Goal: Check status: Check status

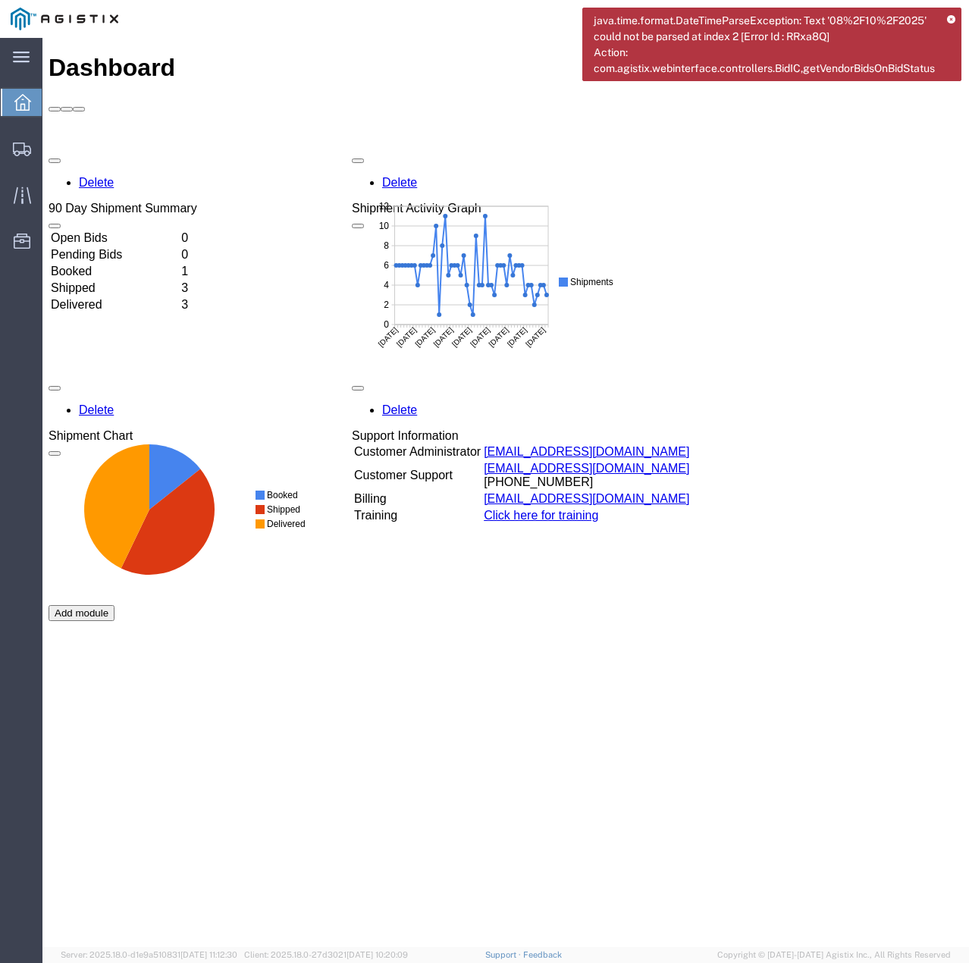
click at [949, 20] on icon at bounding box center [951, 20] width 8 height 8
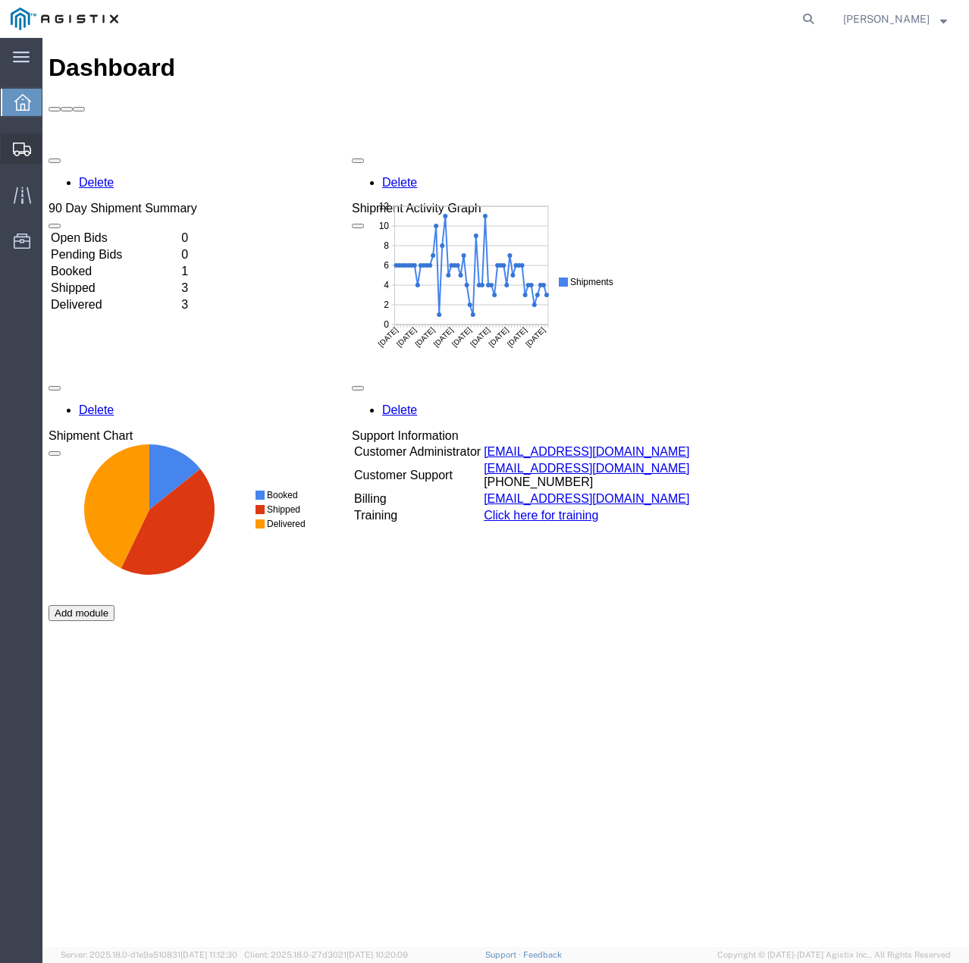
click at [25, 155] on icon at bounding box center [22, 149] width 18 height 14
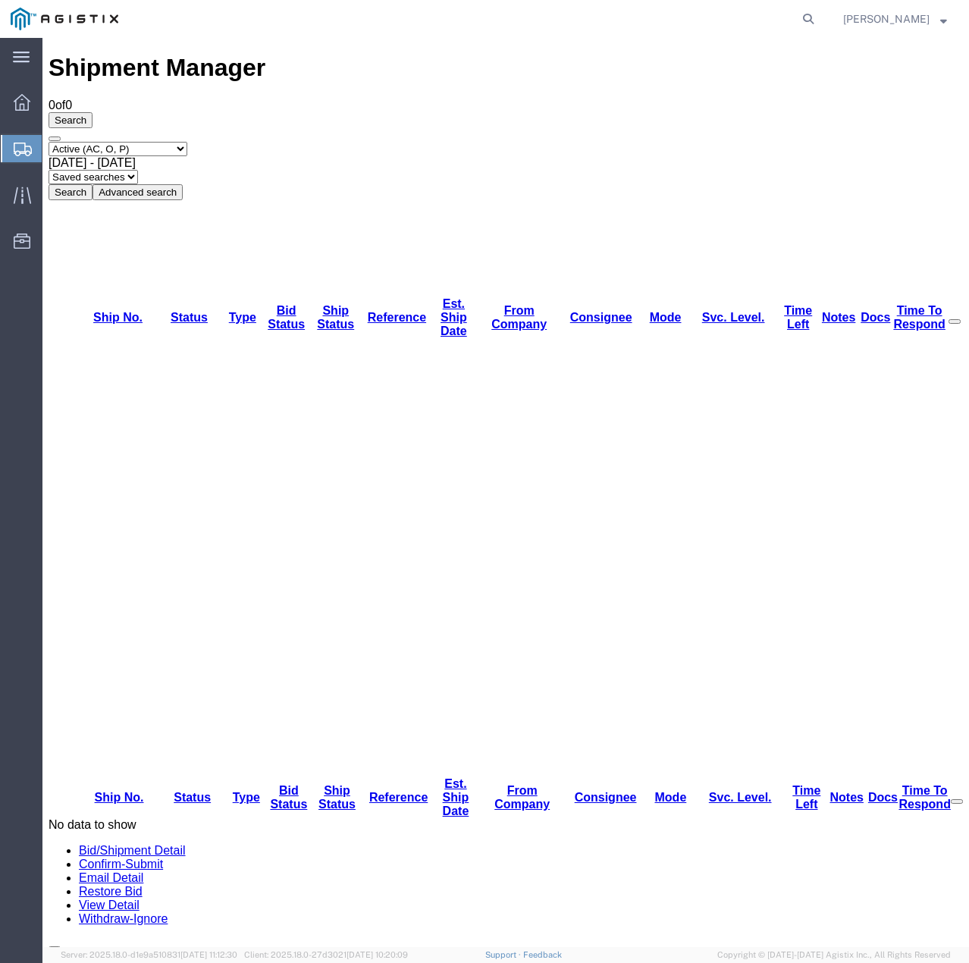
click at [186, 142] on select "Select status Active (AC, O, P) All Approved Awaiting Confirmation (AC) Booked …" at bounding box center [118, 149] width 139 height 14
select select "ALL"
click at [49, 142] on select "Select status Active (AC, O, P) All Approved Awaiting Confirmation (AC) Booked …" at bounding box center [118, 149] width 139 height 14
click at [92, 184] on button "Search" at bounding box center [71, 192] width 44 height 16
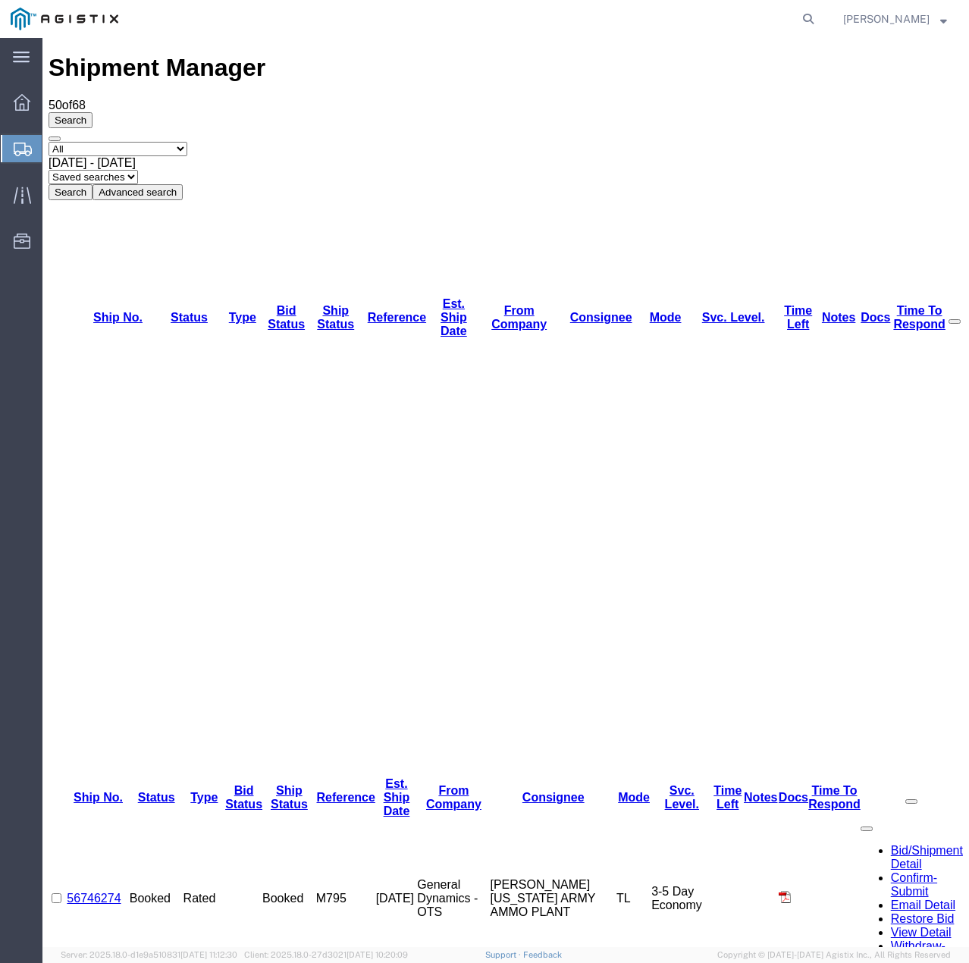
click at [102, 891] on link "56746274" at bounding box center [94, 897] width 54 height 13
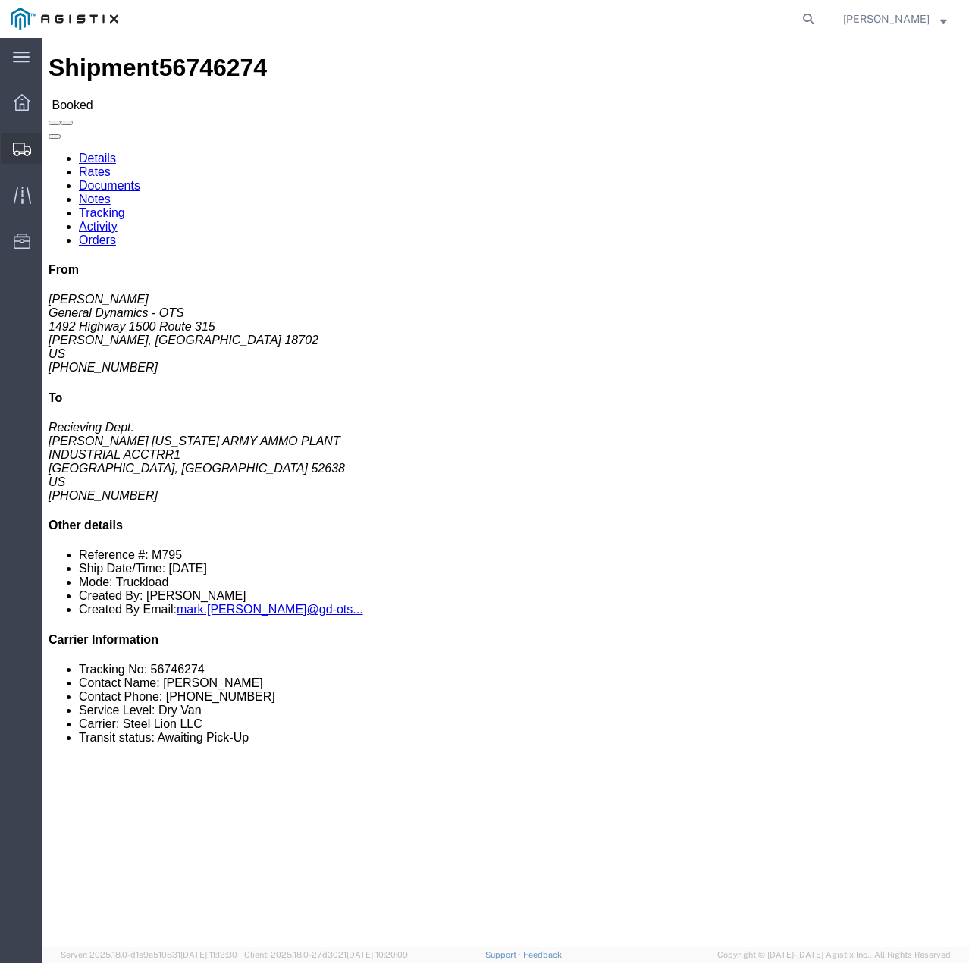
click at [18, 151] on icon at bounding box center [22, 149] width 18 height 14
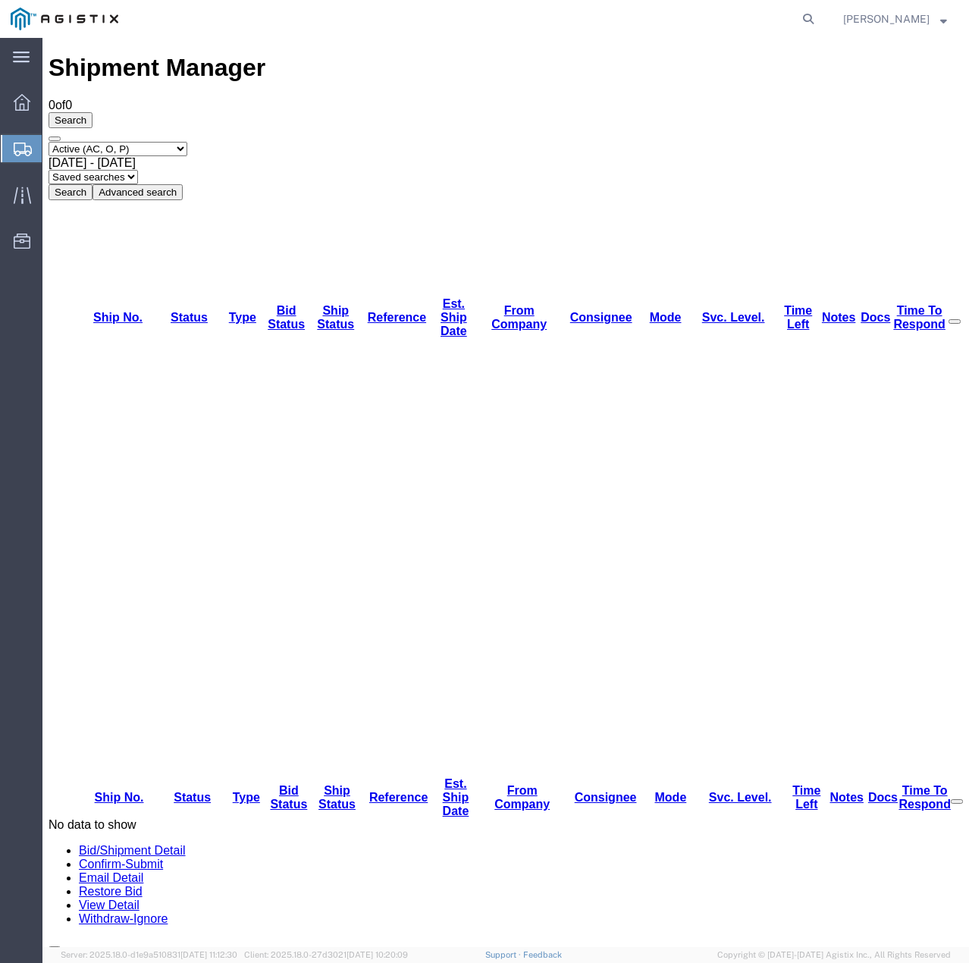
click at [187, 142] on select "Select status Active (AC, O, P) All Approved Awaiting Confirmation (AC) Booked …" at bounding box center [118, 149] width 139 height 14
select select "ALL"
click at [49, 142] on select "Select status Active (AC, O, P) All Approved Awaiting Confirmation (AC) Booked …" at bounding box center [118, 149] width 139 height 14
click at [92, 184] on button "Search" at bounding box center [71, 192] width 44 height 16
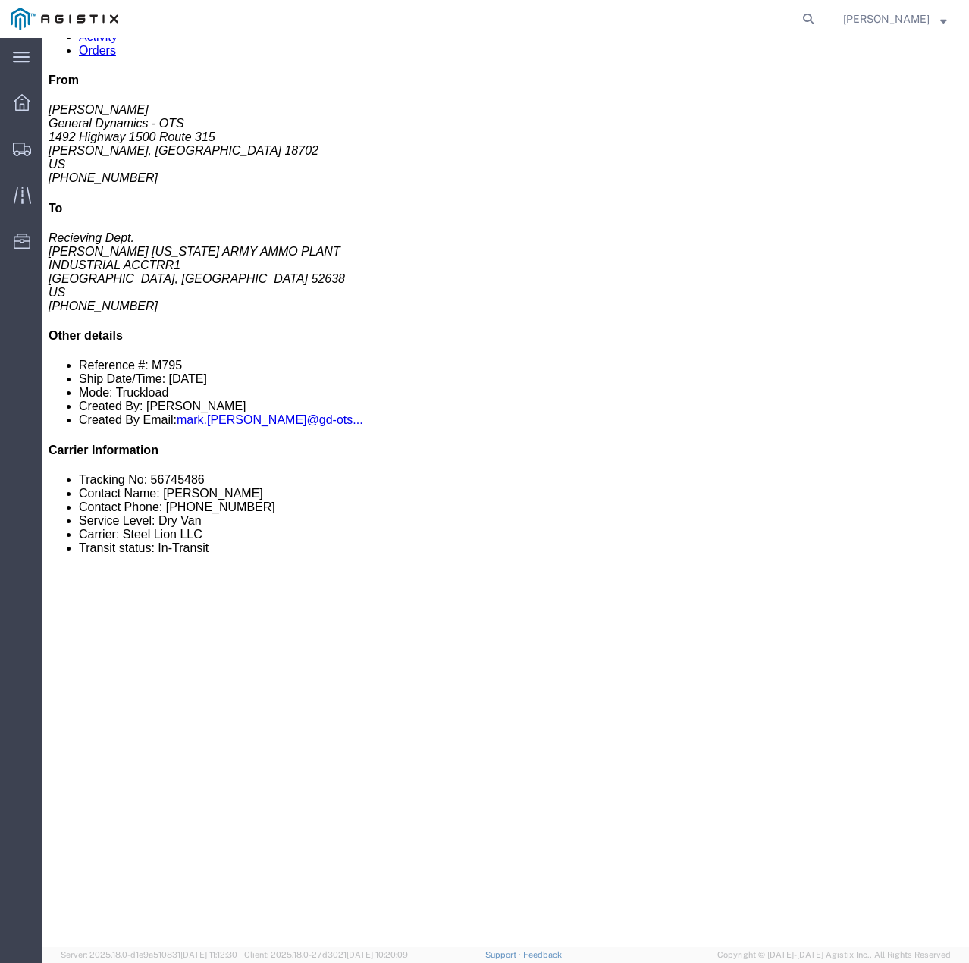
scroll to position [379, 0]
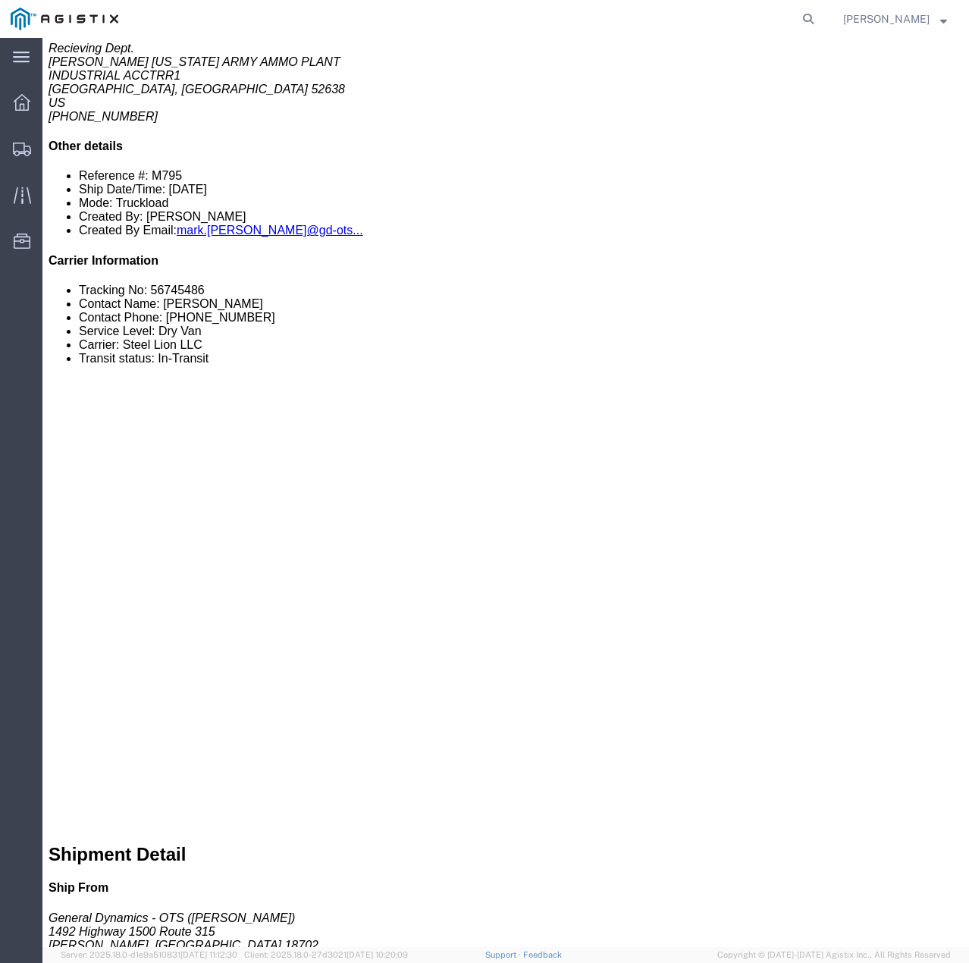
drag, startPoint x: 29, startPoint y: 621, endPoint x: 96, endPoint y: 628, distance: 67.1
click small "[STREET_ADDRESS][PERSON_NAME]"
copy small "[STREET_ADDRESS][PERSON_NAME]"
click at [26, 147] on icon at bounding box center [22, 149] width 18 height 14
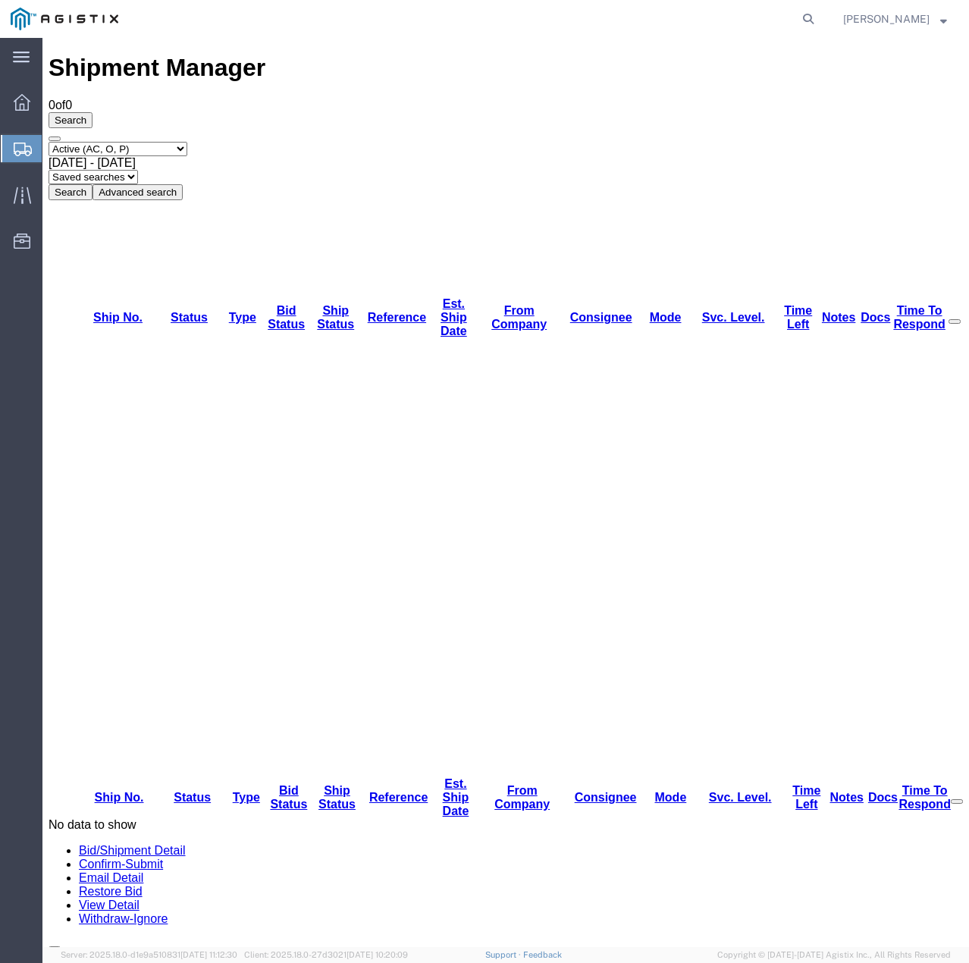
click at [187, 142] on select "Select status Active (AC, O, P) All Approved Awaiting Confirmation (AC) Booked …" at bounding box center [118, 149] width 139 height 14
select select "ALL"
click at [49, 142] on select "Select status Active (AC, O, P) All Approved Awaiting Confirmation (AC) Booked …" at bounding box center [118, 149] width 139 height 14
click at [92, 184] on button "Search" at bounding box center [71, 192] width 44 height 16
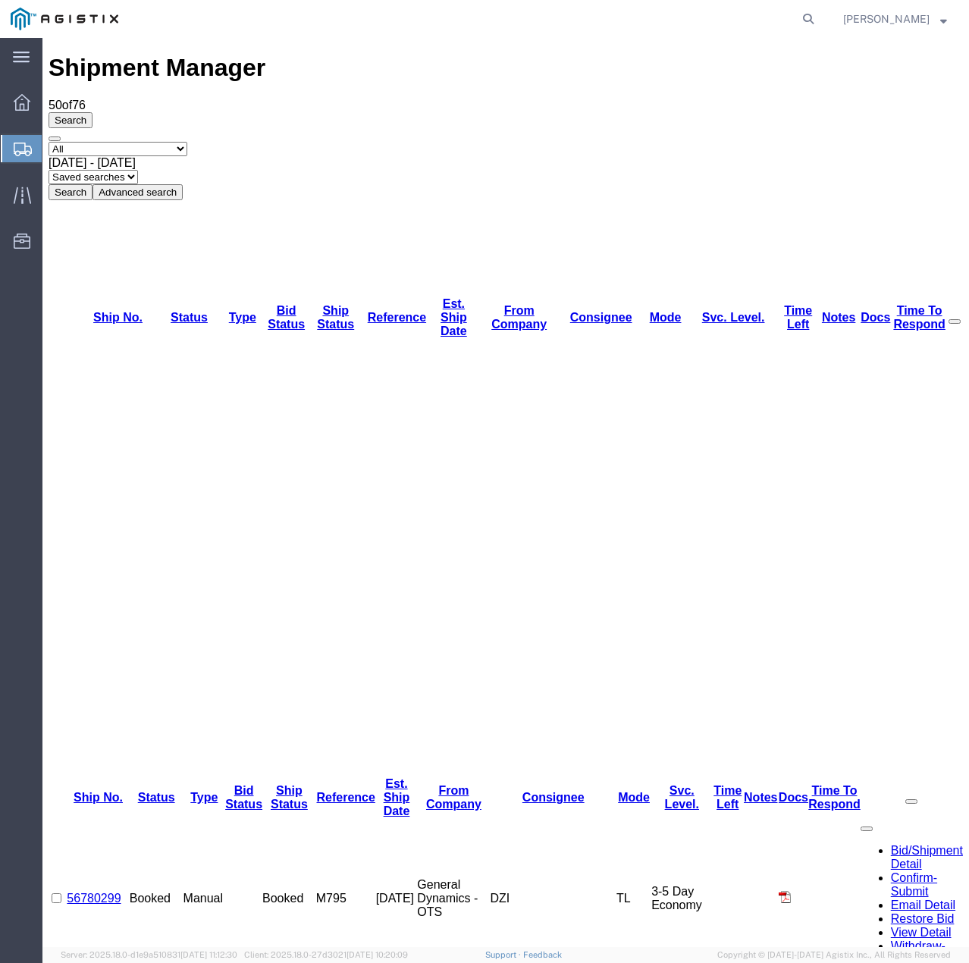
drag, startPoint x: 130, startPoint y: 345, endPoint x: 77, endPoint y: 346, distance: 52.3
copy link "56779854"
drag, startPoint x: 150, startPoint y: 321, endPoint x: 80, endPoint y: 313, distance: 71.0
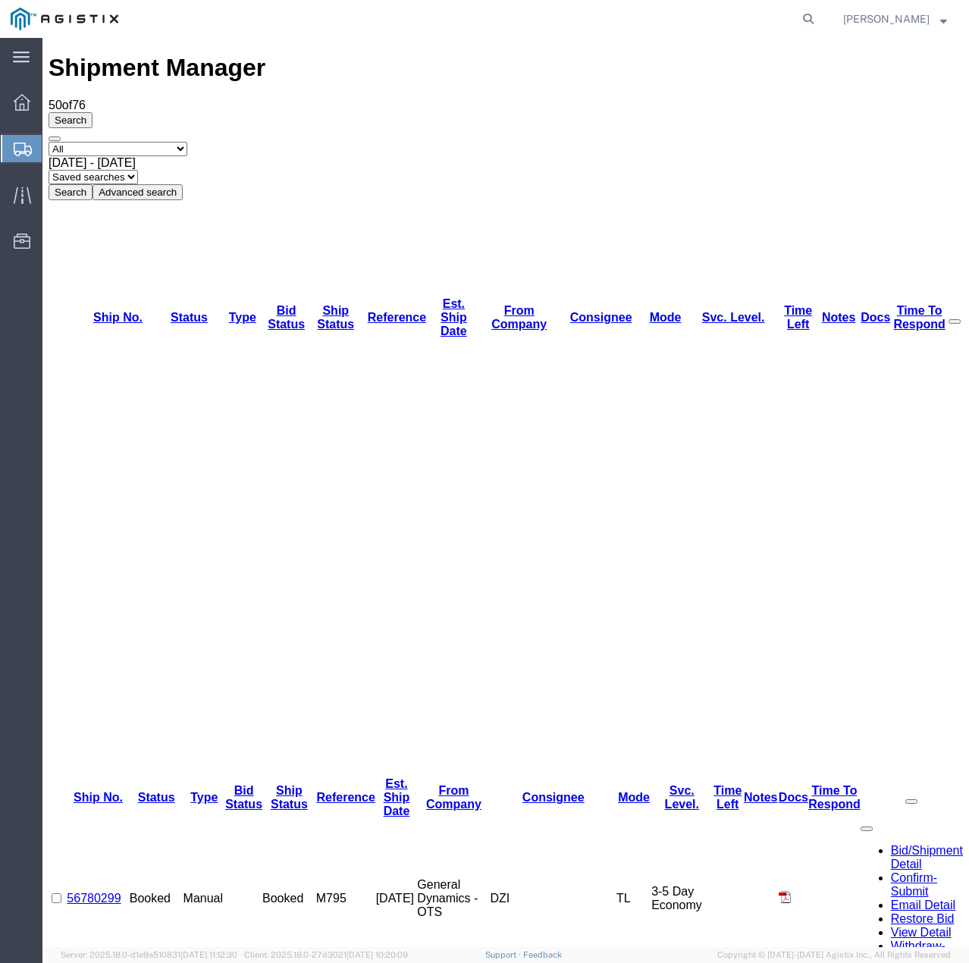
copy link "56779989"
drag, startPoint x: 138, startPoint y: 299, endPoint x: 77, endPoint y: 298, distance: 60.7
copy link "56780021"
drag, startPoint x: 141, startPoint y: 273, endPoint x: 76, endPoint y: 274, distance: 65.2
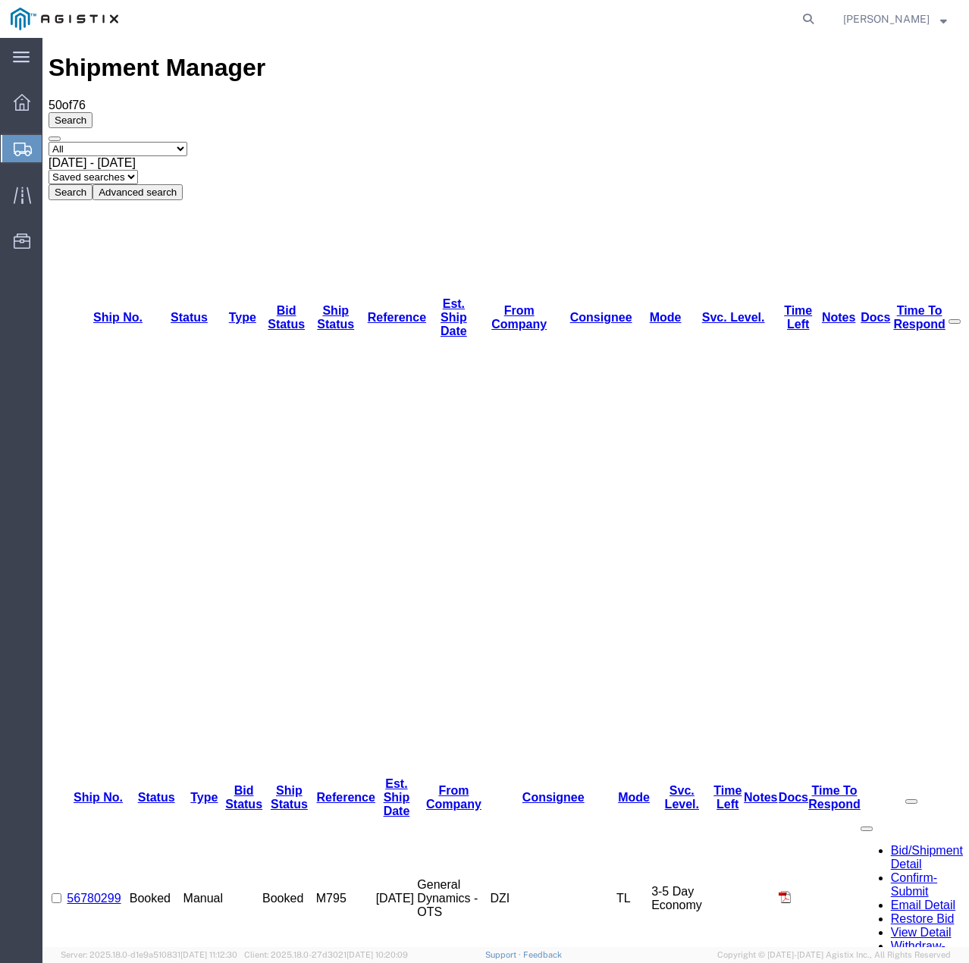
copy link "56780077"
drag, startPoint x: 142, startPoint y: 243, endPoint x: 74, endPoint y: 239, distance: 67.6
copy link "56780110"
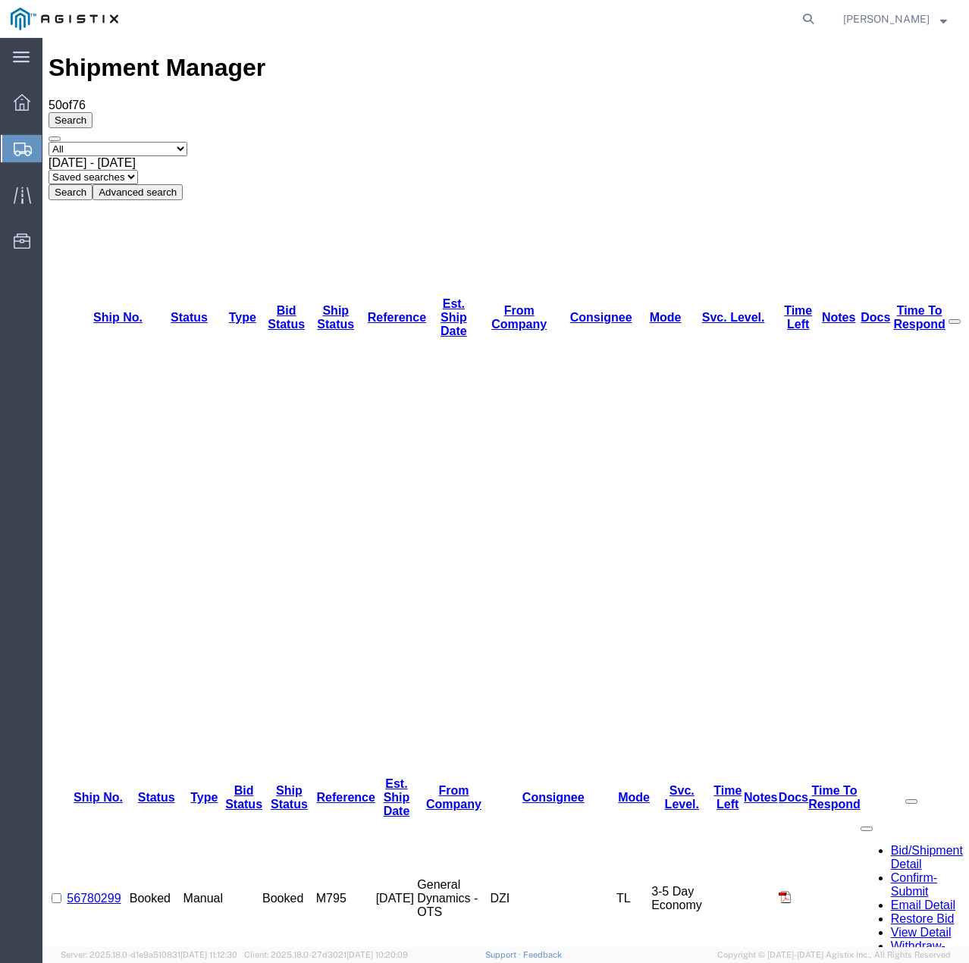
drag, startPoint x: 138, startPoint y: 222, endPoint x: 80, endPoint y: 219, distance: 57.7
copy link "56780189"
drag, startPoint x: 138, startPoint y: 198, endPoint x: 80, endPoint y: 200, distance: 57.7
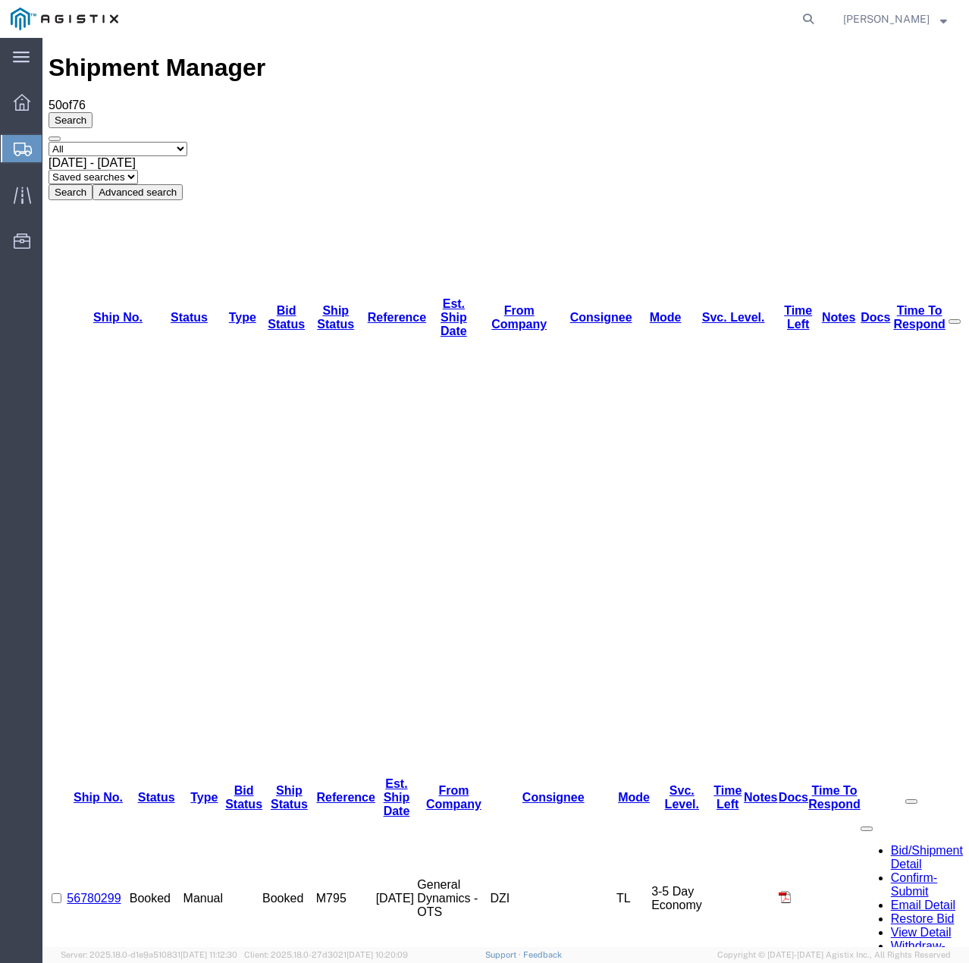
copy link "56780217"
drag, startPoint x: 133, startPoint y: 171, endPoint x: 84, endPoint y: 173, distance: 49.3
click at [84, 818] on td "56780299" at bounding box center [98, 898] width 62 height 161
click at [129, 818] on td "56780299" at bounding box center [98, 898] width 62 height 161
drag, startPoint x: 141, startPoint y: 173, endPoint x: 81, endPoint y: 174, distance: 59.9
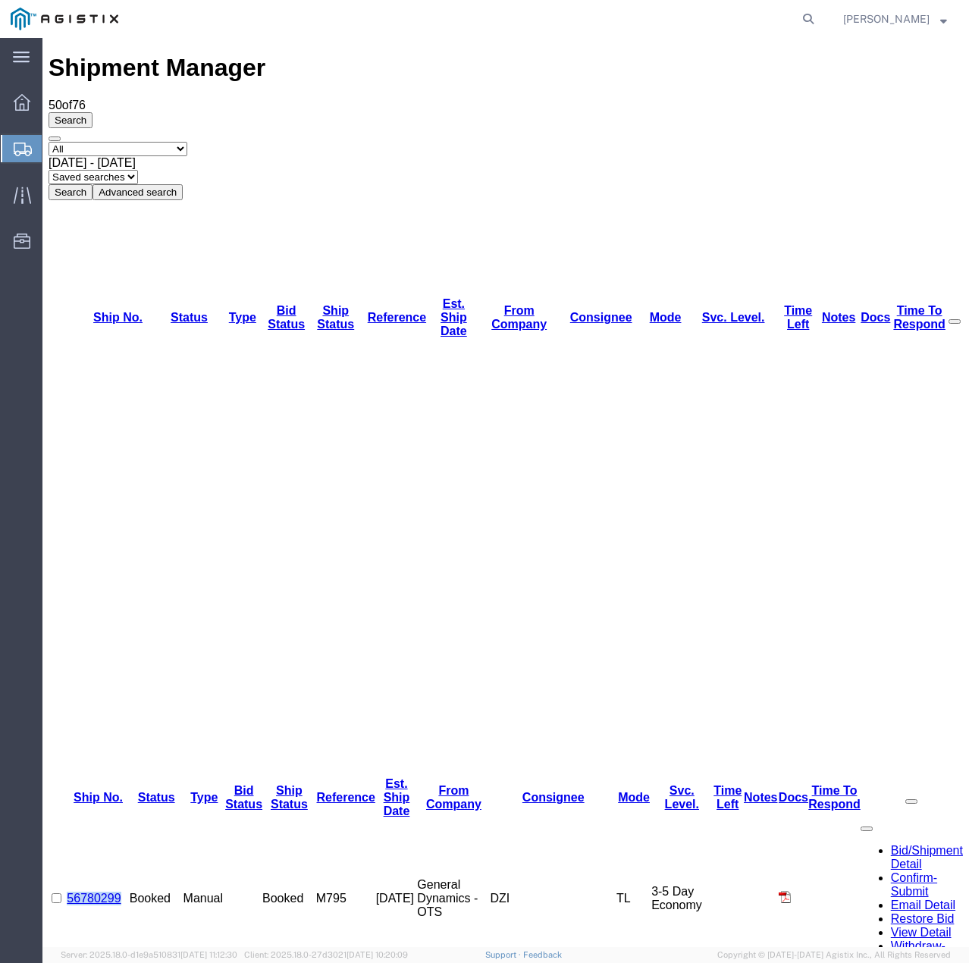
click at [81, 818] on td "56780299" at bounding box center [98, 898] width 62 height 161
copy link "56780299"
click at [114, 891] on link "56780299" at bounding box center [94, 897] width 54 height 13
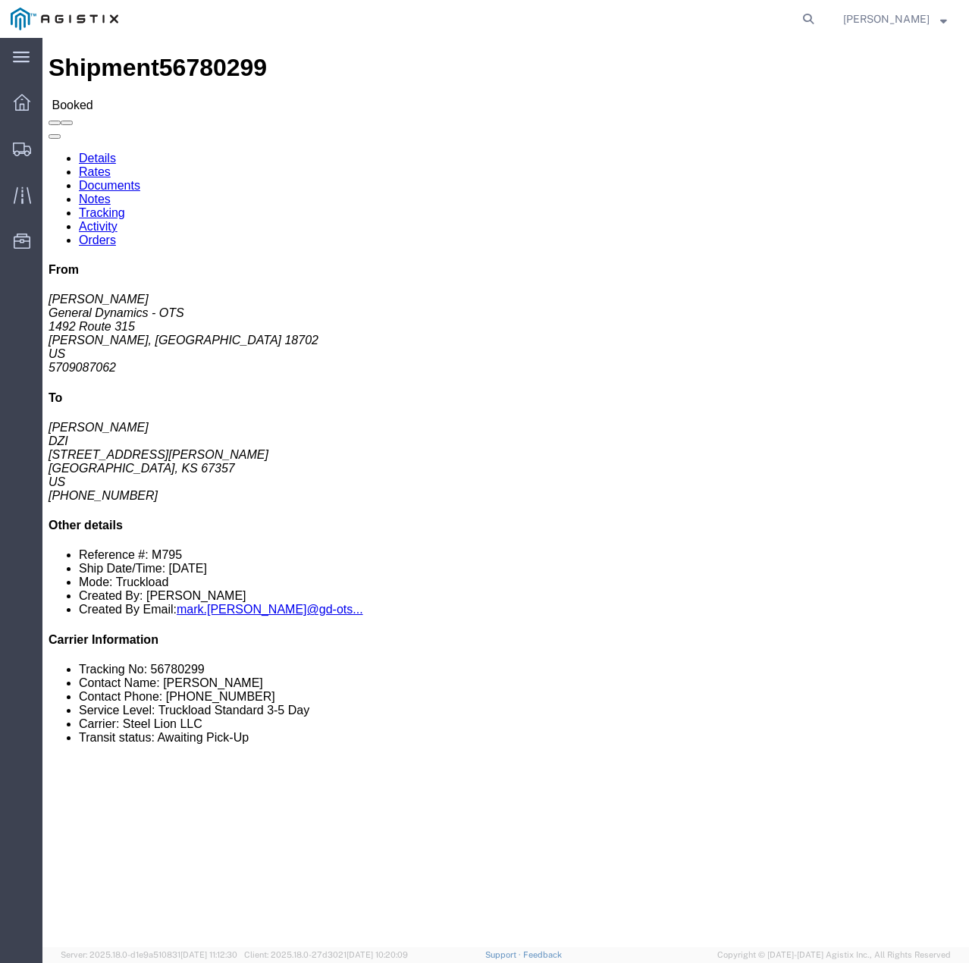
click link "Documents"
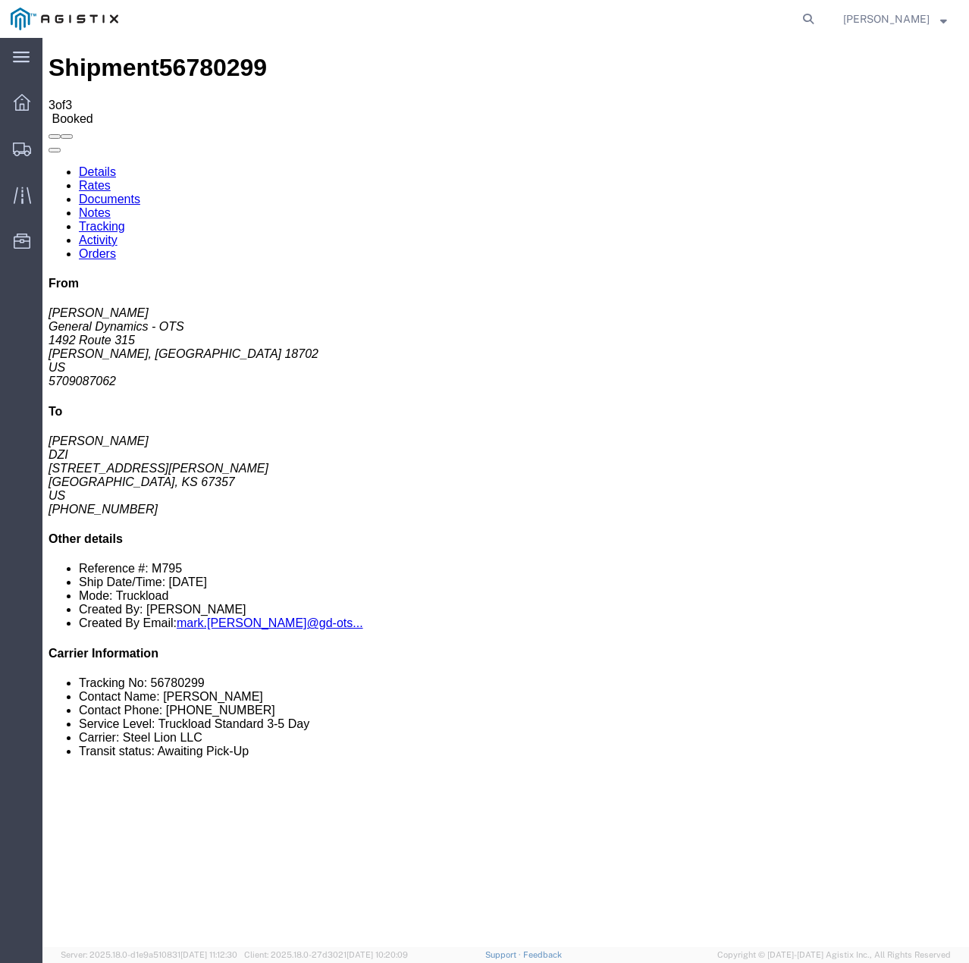
click at [106, 165] on link "Details" at bounding box center [97, 171] width 37 height 13
click link "Rates"
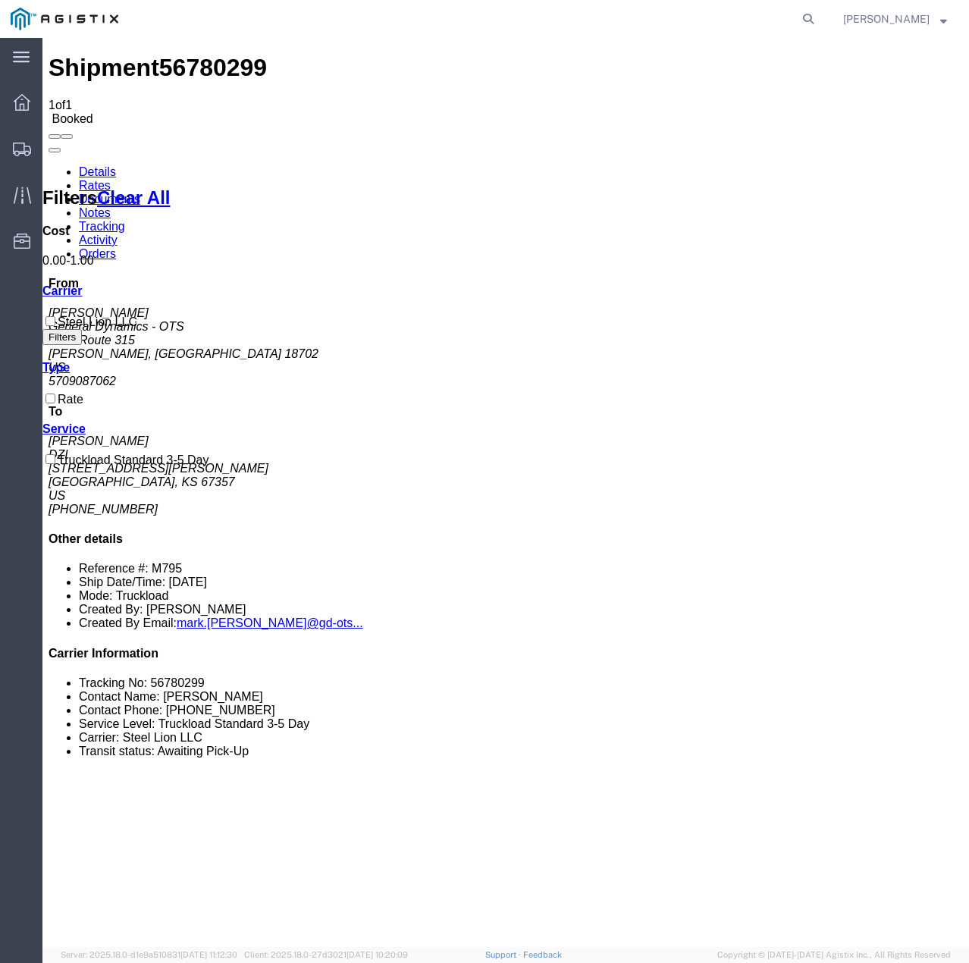
click at [140, 193] on link "Documents" at bounding box center [109, 199] width 61 height 13
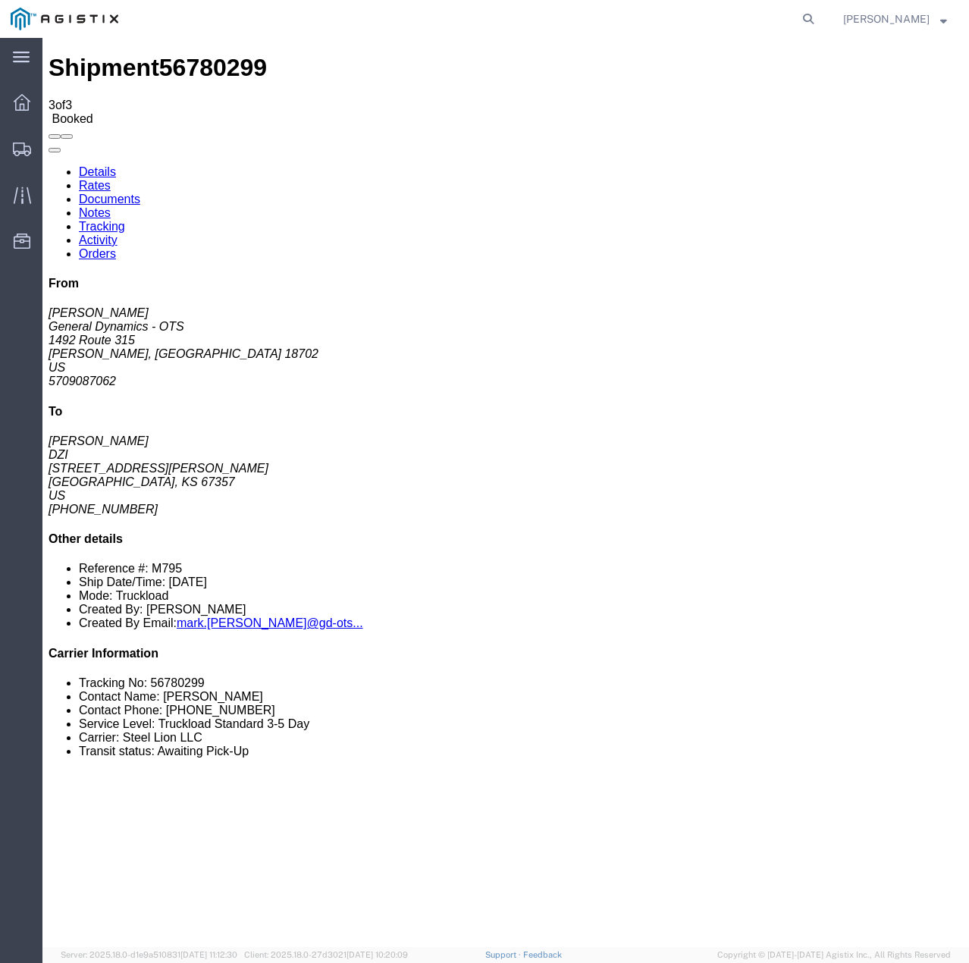
click at [111, 206] on link "Notes" at bounding box center [95, 212] width 32 height 13
click at [125, 220] on link "Tracking" at bounding box center [102, 226] width 46 height 13
click at [117, 233] on link "Activity" at bounding box center [98, 239] width 39 height 13
click at [116, 247] on link "Orders" at bounding box center [97, 253] width 37 height 13
click at [96, 165] on link "Details" at bounding box center [97, 171] width 37 height 13
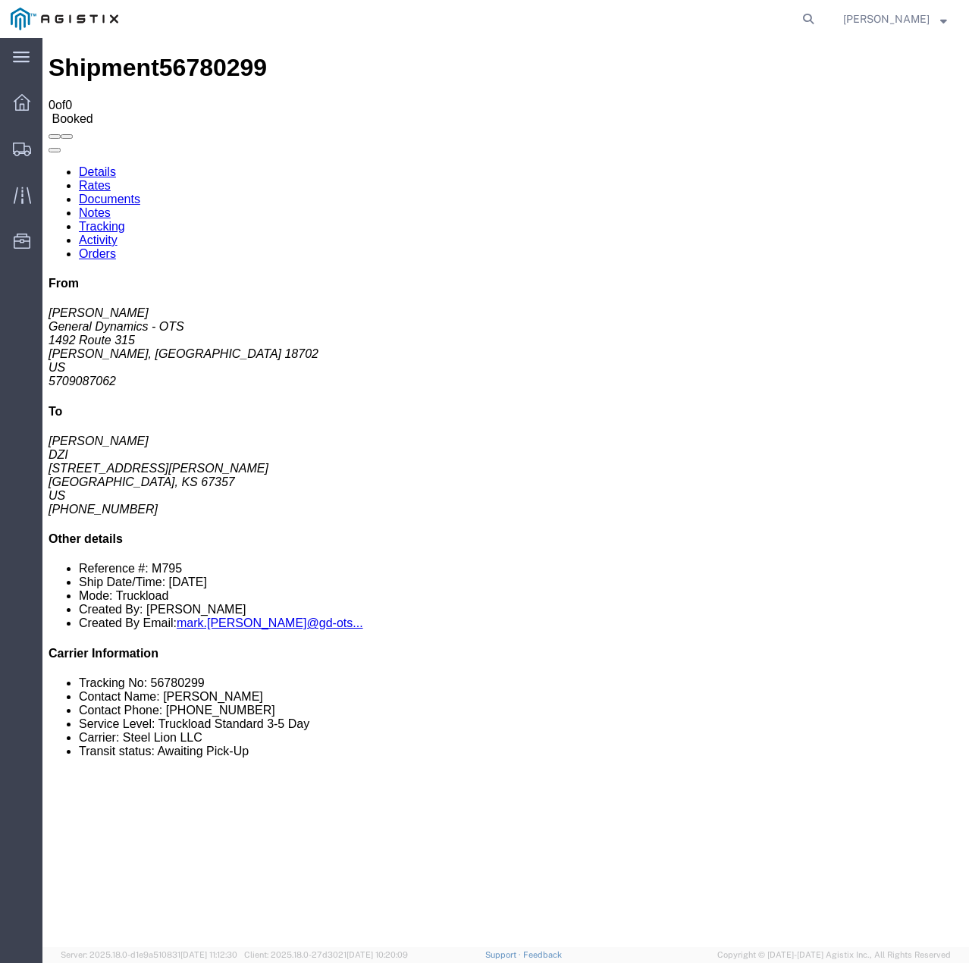
click link "Documents"
click at [17, 146] on icon at bounding box center [22, 149] width 18 height 14
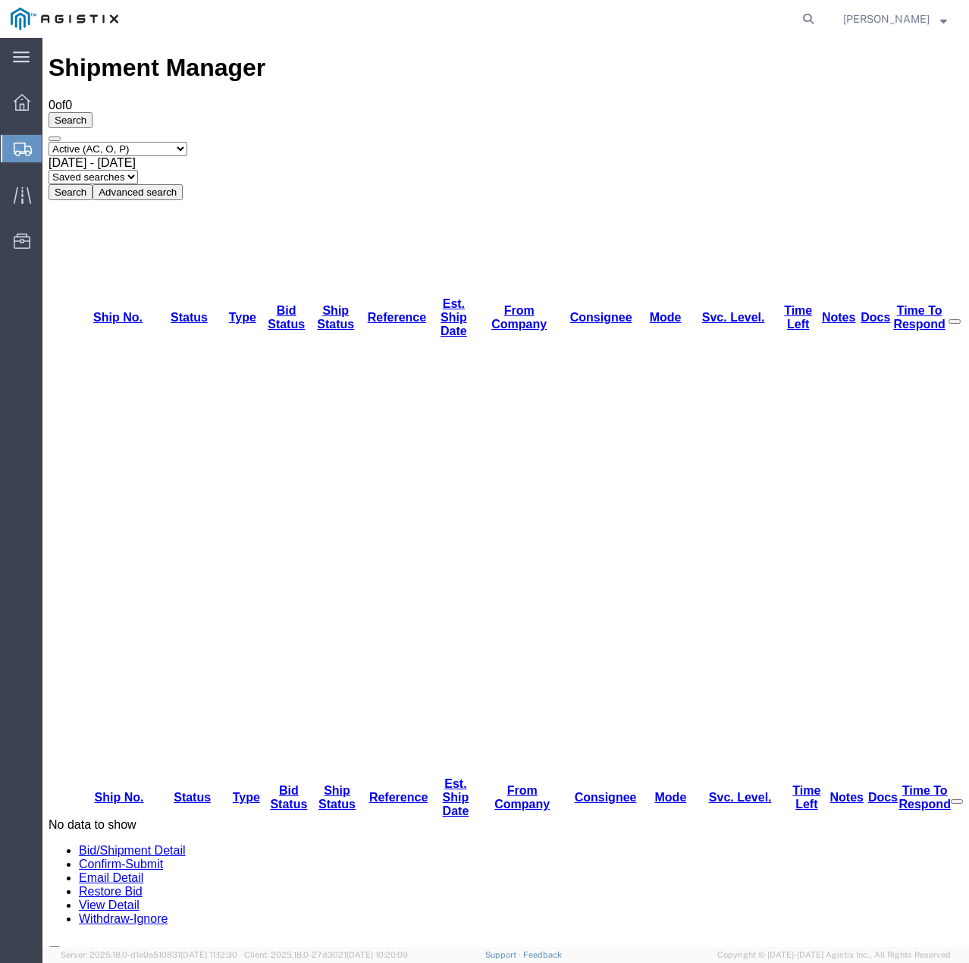
click at [187, 142] on select "Select status Active (AC, O, P) All Approved Awaiting Confirmation (AC) Booked …" at bounding box center [118, 149] width 139 height 14
select select "ALL"
click at [49, 142] on select "Select status Active (AC, O, P) All Approved Awaiting Confirmation (AC) Booked …" at bounding box center [118, 149] width 139 height 14
click at [92, 184] on button "Search" at bounding box center [71, 192] width 44 height 16
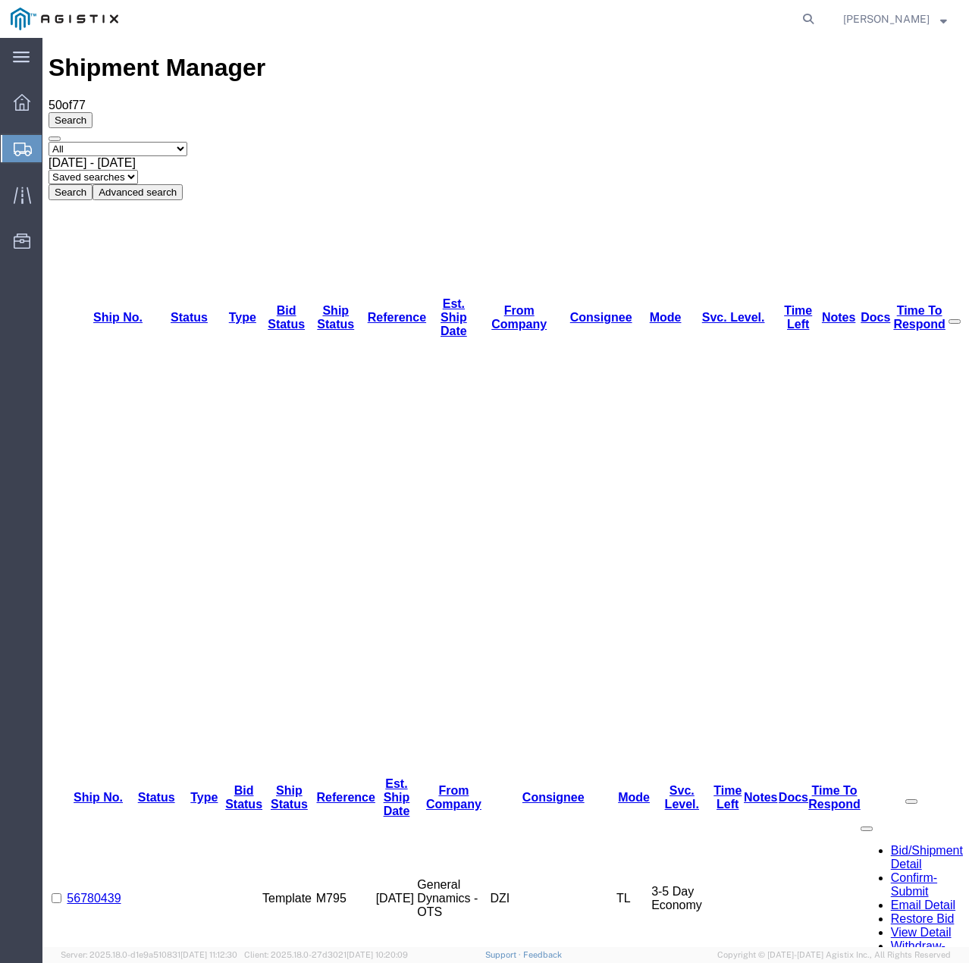
drag, startPoint x: 133, startPoint y: 369, endPoint x: 80, endPoint y: 368, distance: 53.1
copy link "56779854"
drag, startPoint x: 138, startPoint y: 351, endPoint x: 80, endPoint y: 351, distance: 57.6
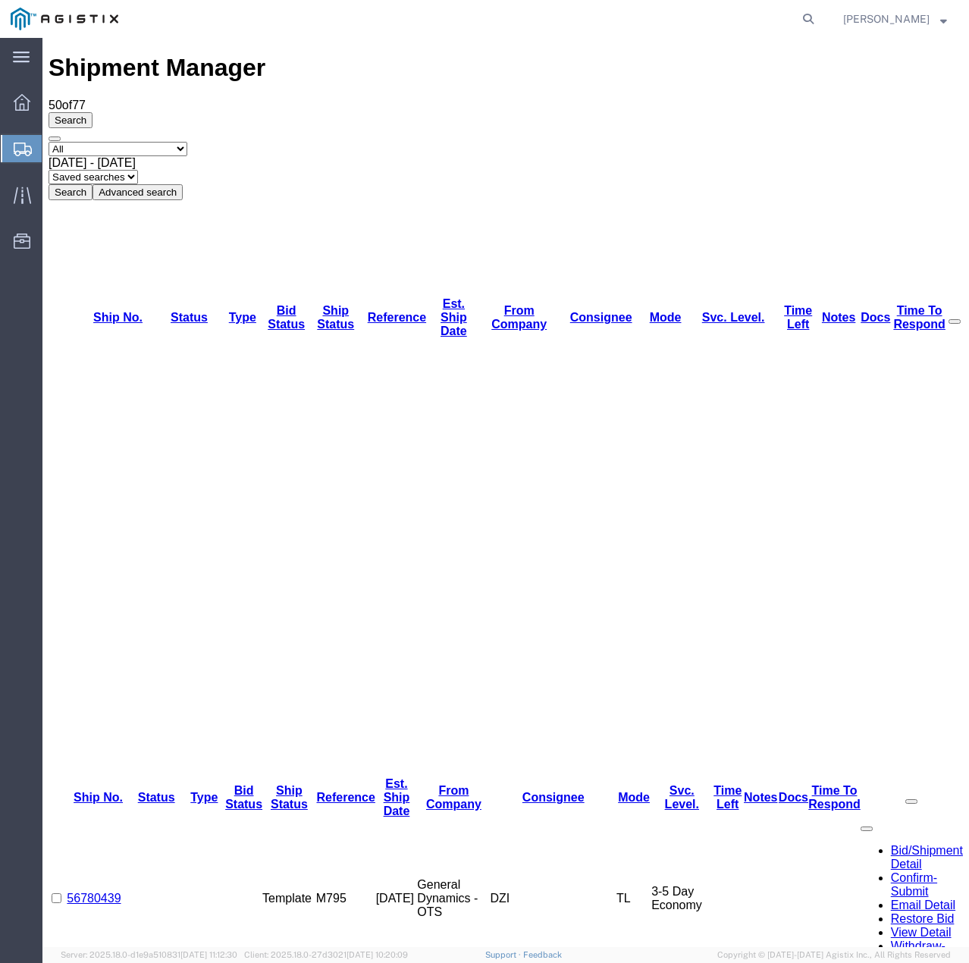
drag, startPoint x: 139, startPoint y: 321, endPoint x: 80, endPoint y: 318, distance: 59.2
drag, startPoint x: 144, startPoint y: 296, endPoint x: 80, endPoint y: 298, distance: 64.4
drag, startPoint x: 142, startPoint y: 271, endPoint x: 72, endPoint y: 274, distance: 70.5
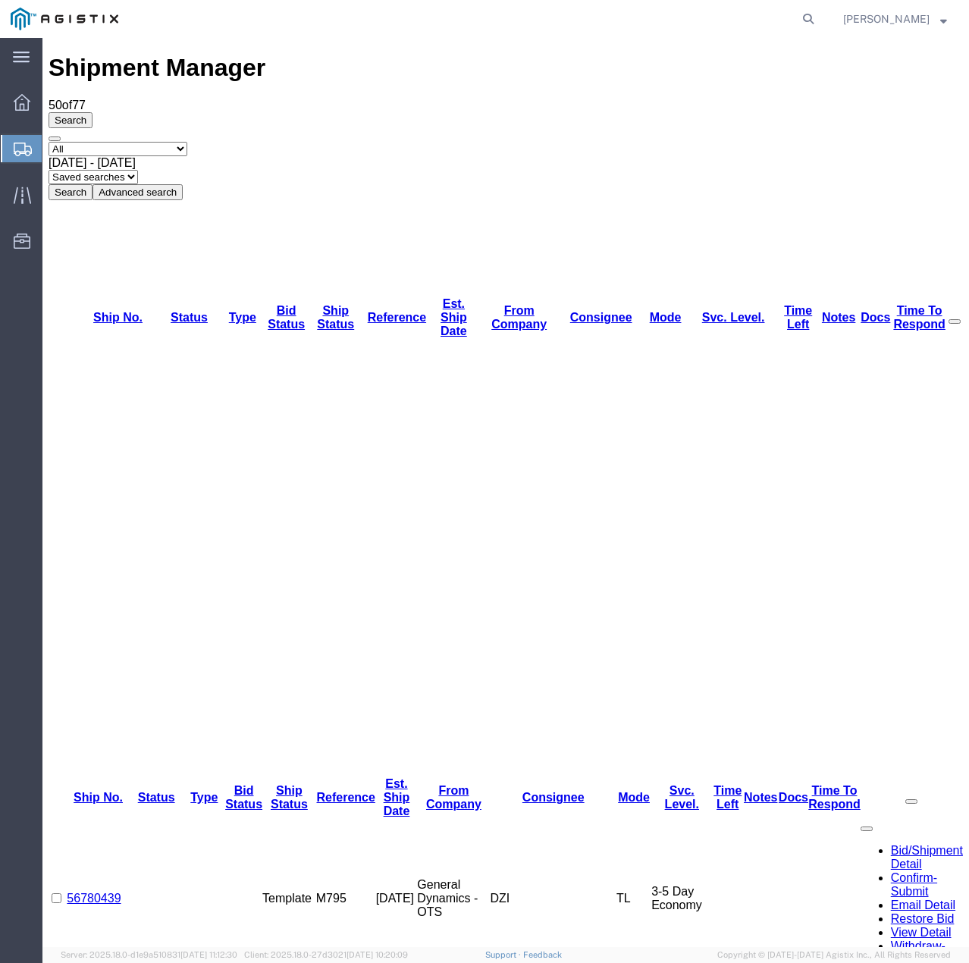
drag, startPoint x: 132, startPoint y: 246, endPoint x: 79, endPoint y: 243, distance: 53.1
drag, startPoint x: 144, startPoint y: 220, endPoint x: 80, endPoint y: 221, distance: 64.4
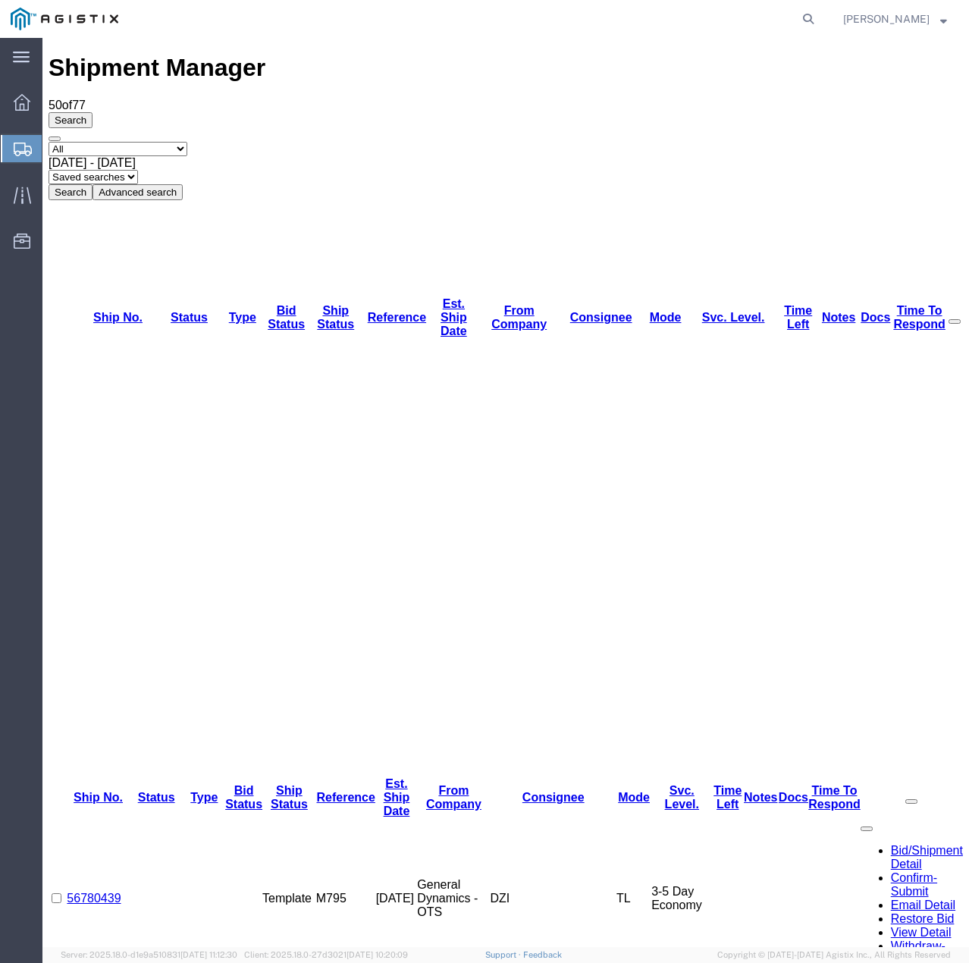
drag, startPoint x: 133, startPoint y: 199, endPoint x: 80, endPoint y: 198, distance: 53.1
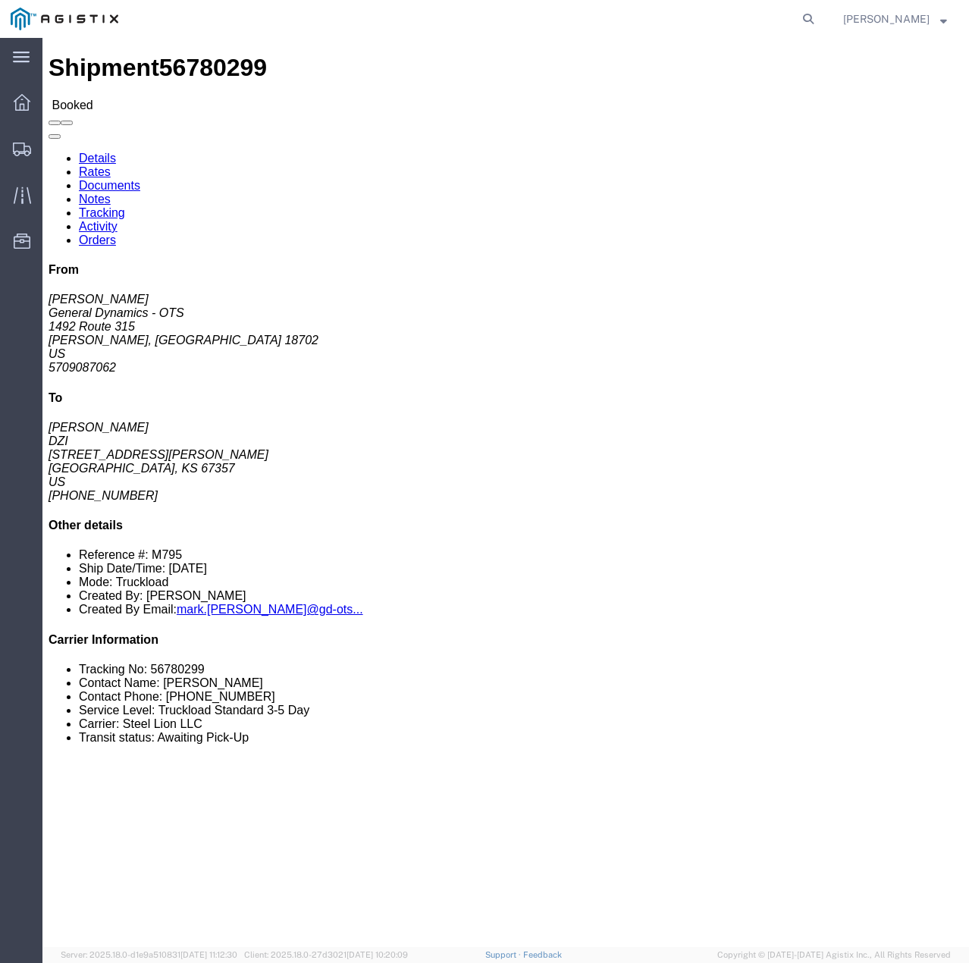
drag, startPoint x: 681, startPoint y: 194, endPoint x: 684, endPoint y: 202, distance: 8.5
click p "Project: M795 Purchase Order: W15QKN19D0084 Project Number: 9326055"
click div "Ship From General Dynamics - OTS ([PERSON_NAME]) [STREET_ADDRESS][PERSON_NAME] …"
click at [17, 150] on icon at bounding box center [22, 149] width 18 height 14
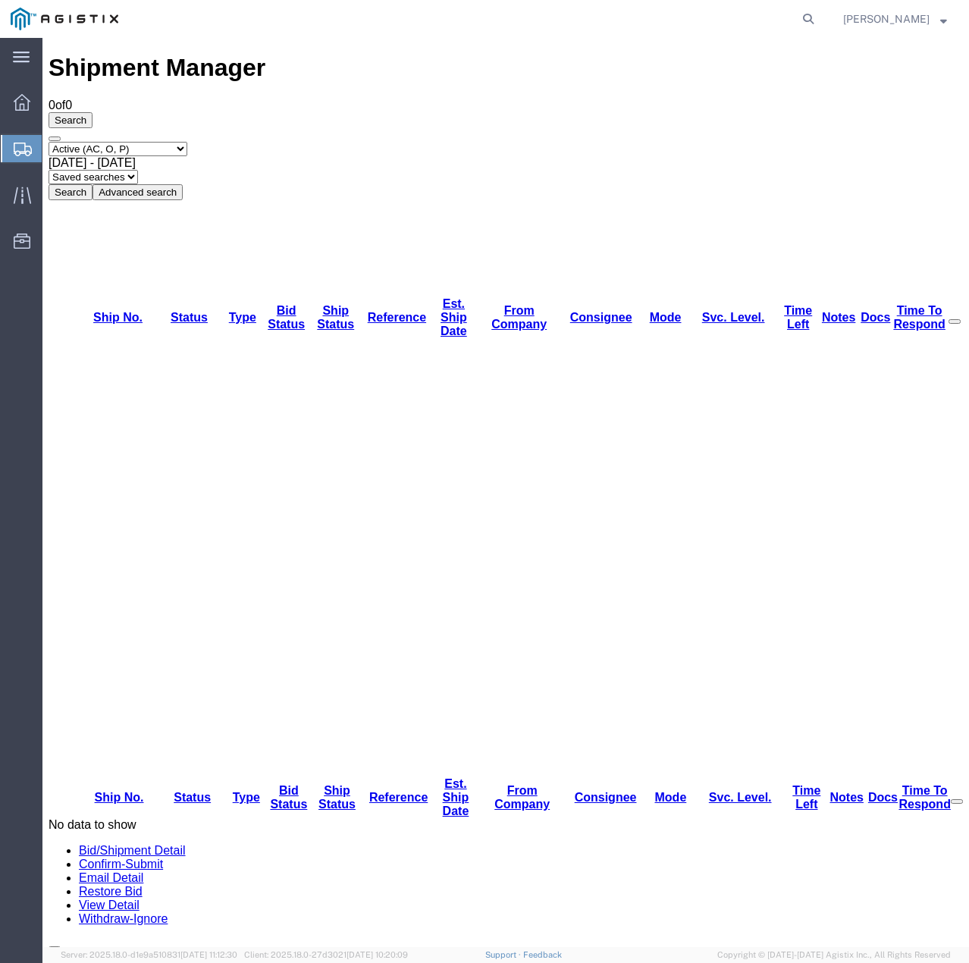
click at [168, 142] on select "Select status Active (AC, O, P) All Approved Awaiting Confirmation (AC) Booked …" at bounding box center [118, 149] width 139 height 14
select select "ALL"
click at [49, 142] on select "Select status Active (AC, O, P) All Approved Awaiting Confirmation (AC) Booked …" at bounding box center [118, 149] width 139 height 14
click at [92, 184] on button "Search" at bounding box center [71, 192] width 44 height 16
